Goal: Find specific page/section: Find specific page/section

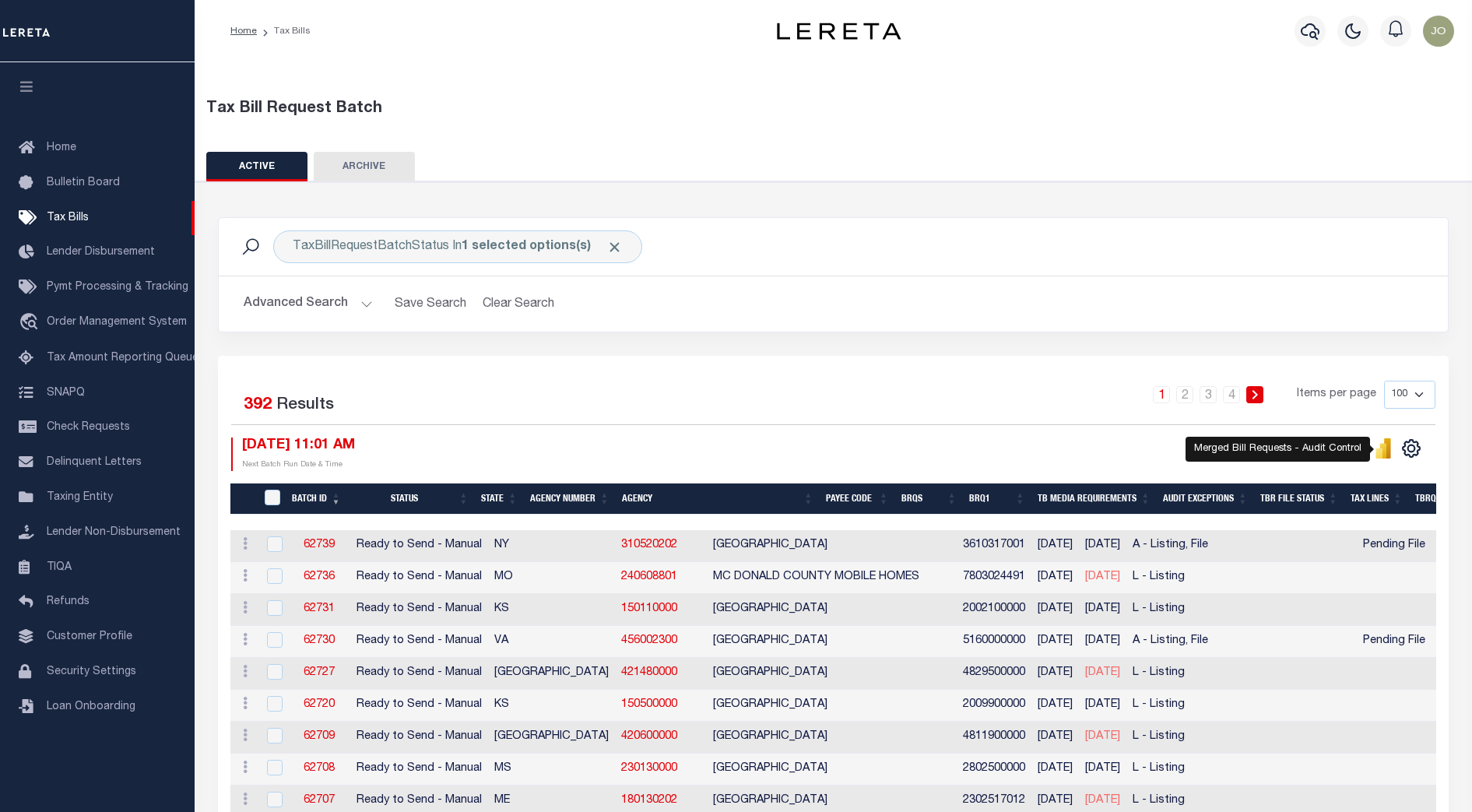
click at [1382, 453] on icon "" at bounding box center [1379, 453] width 7 height 10
